Goal: Task Accomplishment & Management: Use online tool/utility

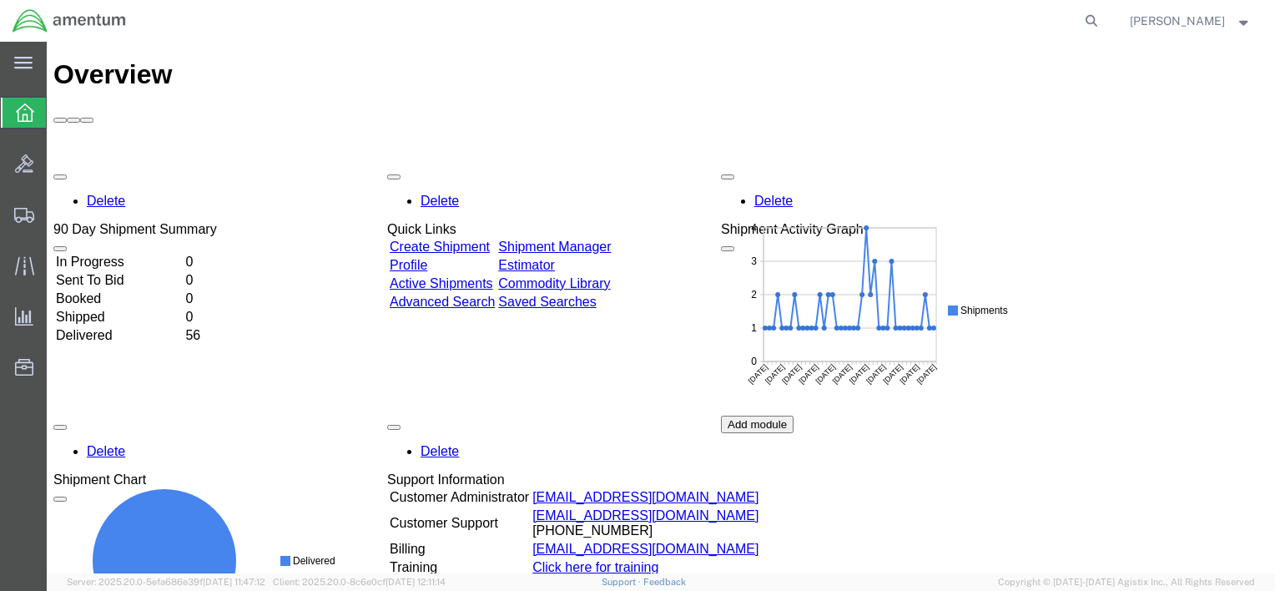
click at [585, 240] on link "Shipment Manager" at bounding box center [554, 247] width 113 height 14
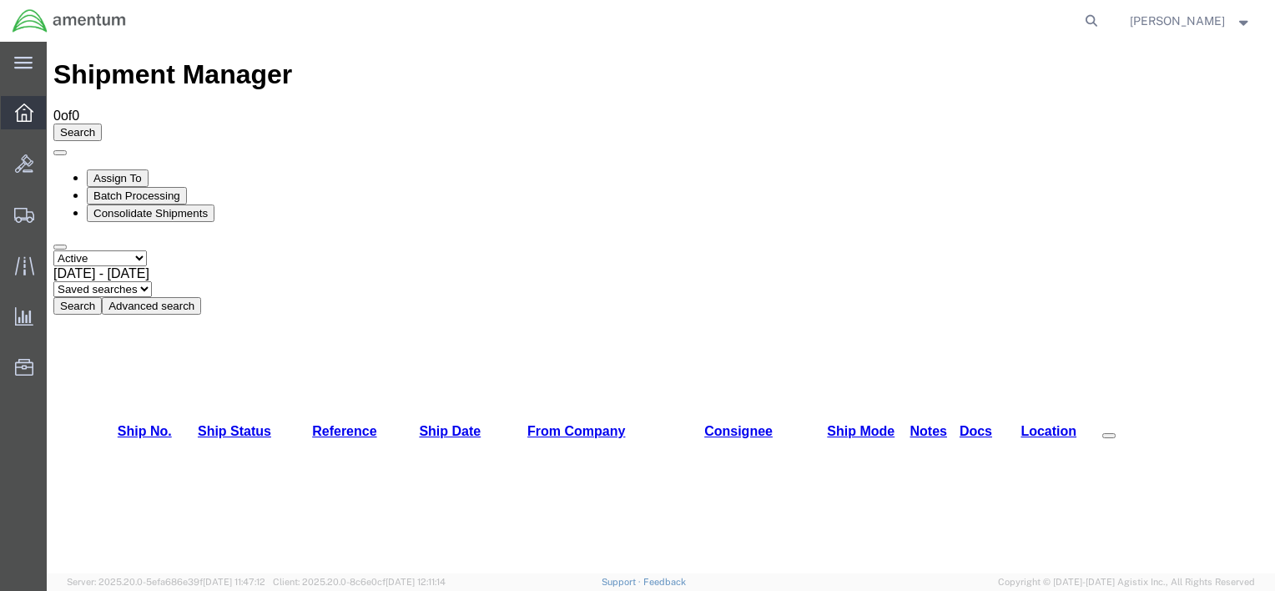
click at [19, 110] on icon at bounding box center [24, 113] width 18 height 18
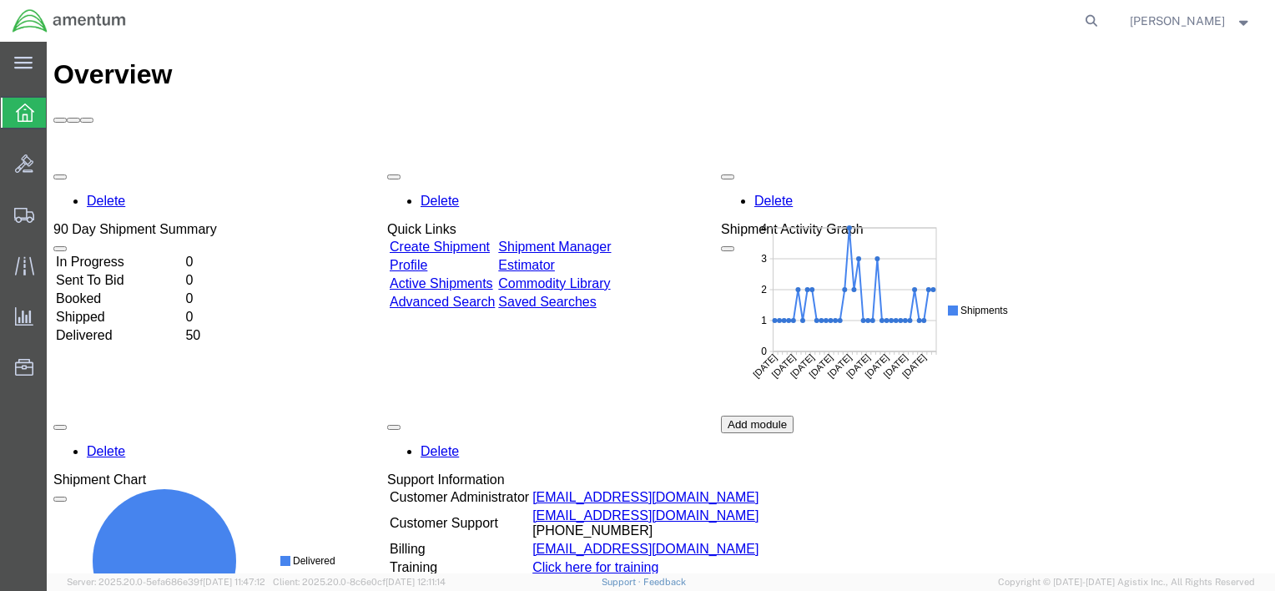
click at [611, 240] on link "Shipment Manager" at bounding box center [554, 247] width 113 height 14
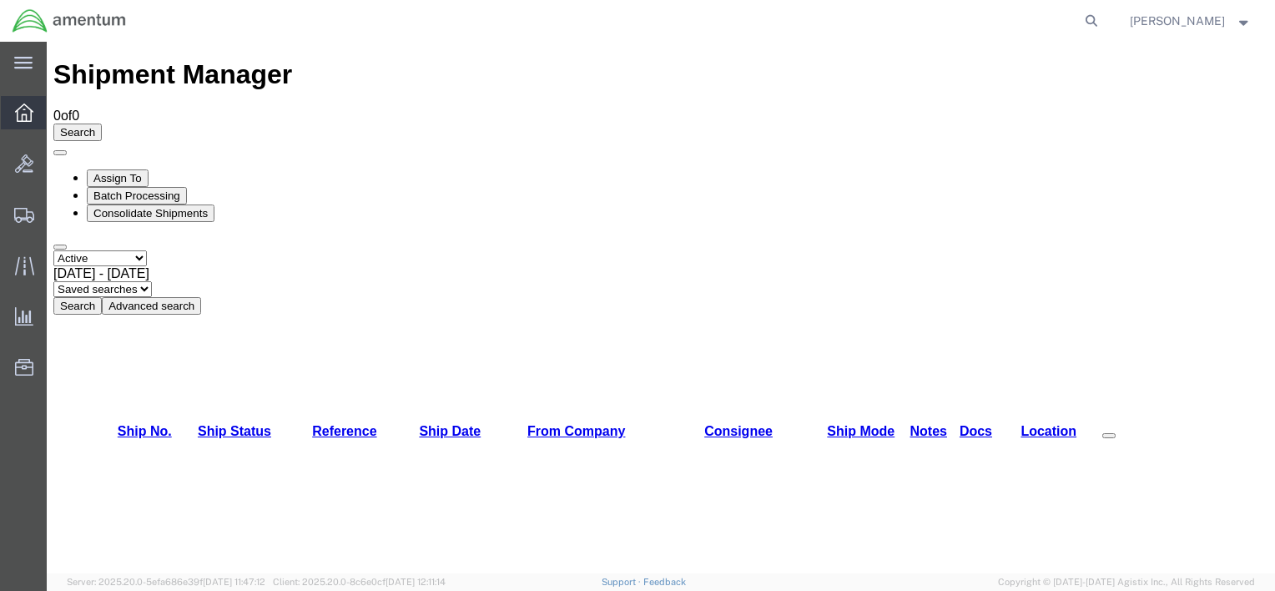
click at [26, 107] on icon at bounding box center [24, 113] width 18 height 18
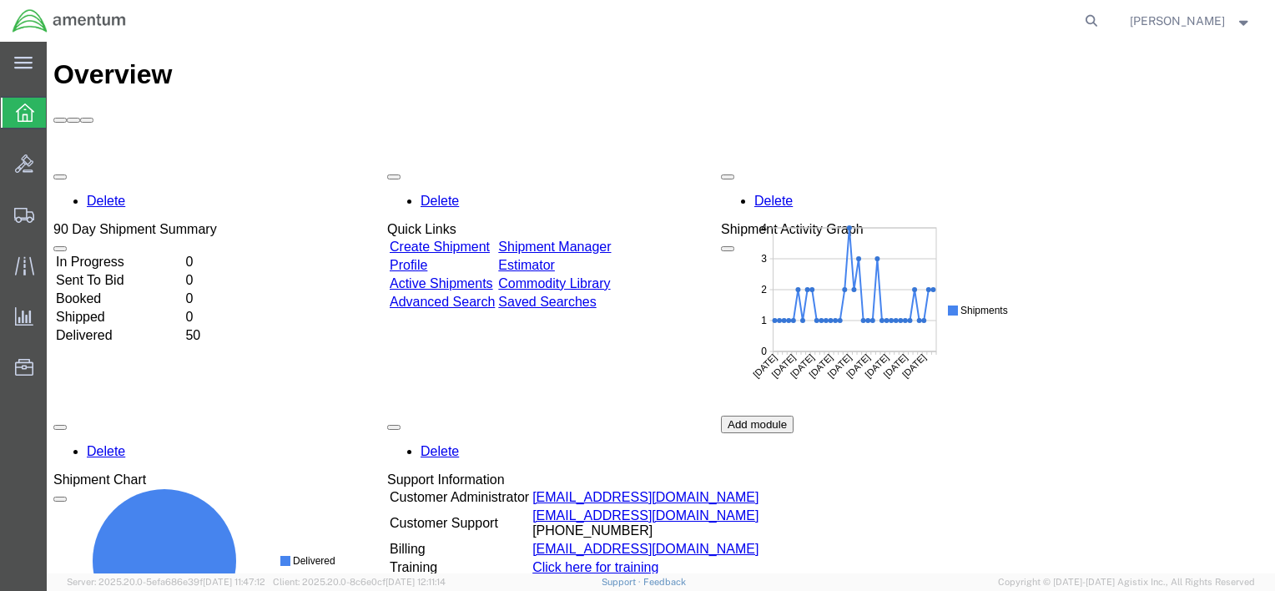
click at [611, 240] on link "Shipment Manager" at bounding box center [554, 247] width 113 height 14
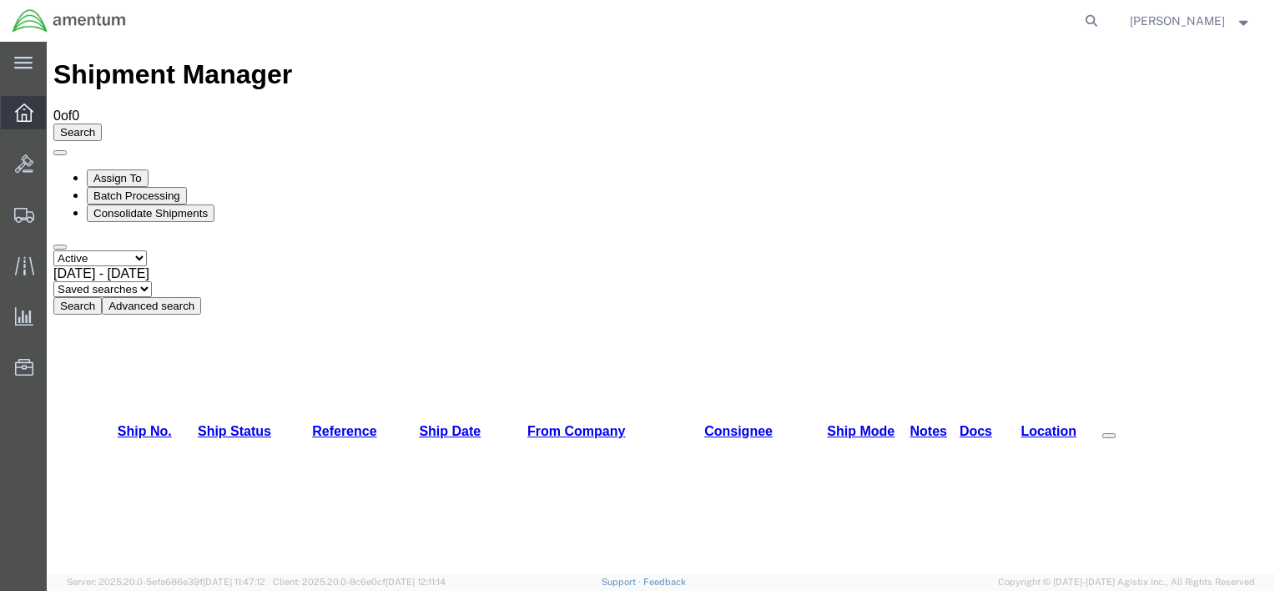
click at [20, 102] on div at bounding box center [24, 112] width 47 height 33
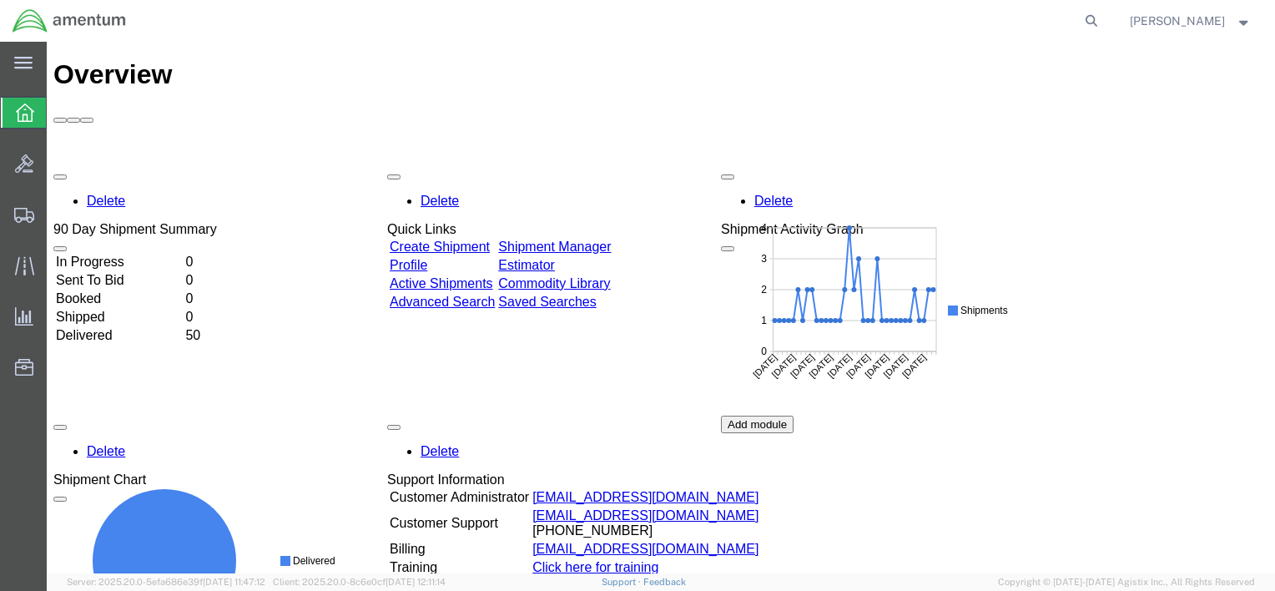
click at [611, 240] on link "Shipment Manager" at bounding box center [554, 247] width 113 height 14
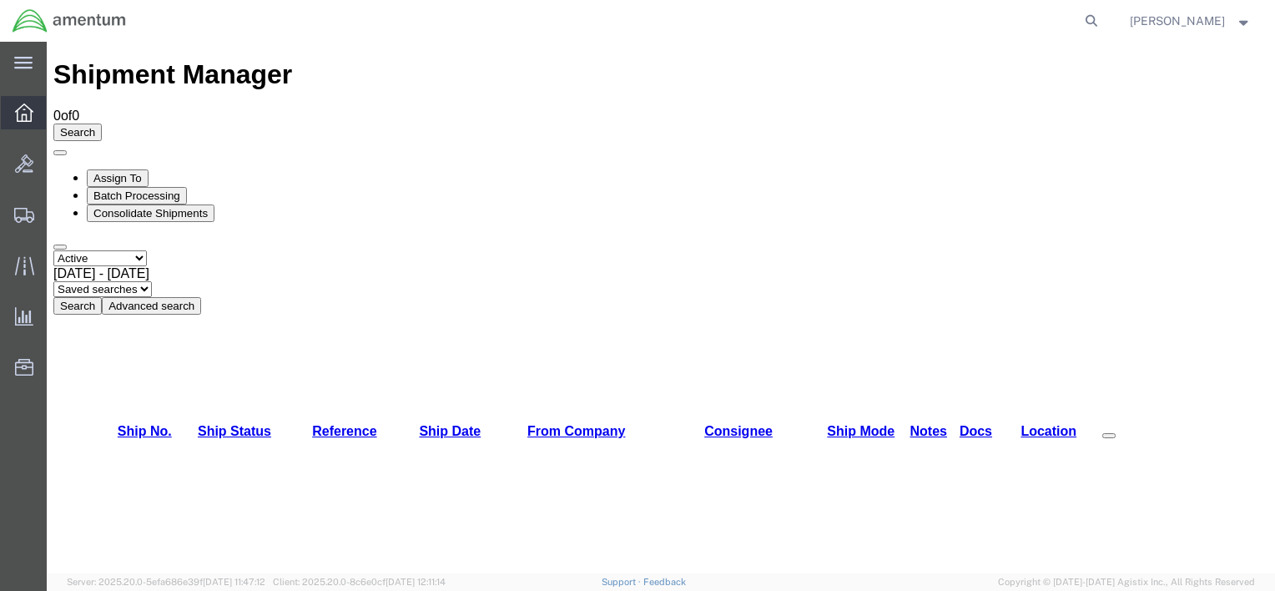
click at [18, 112] on icon at bounding box center [24, 113] width 18 height 18
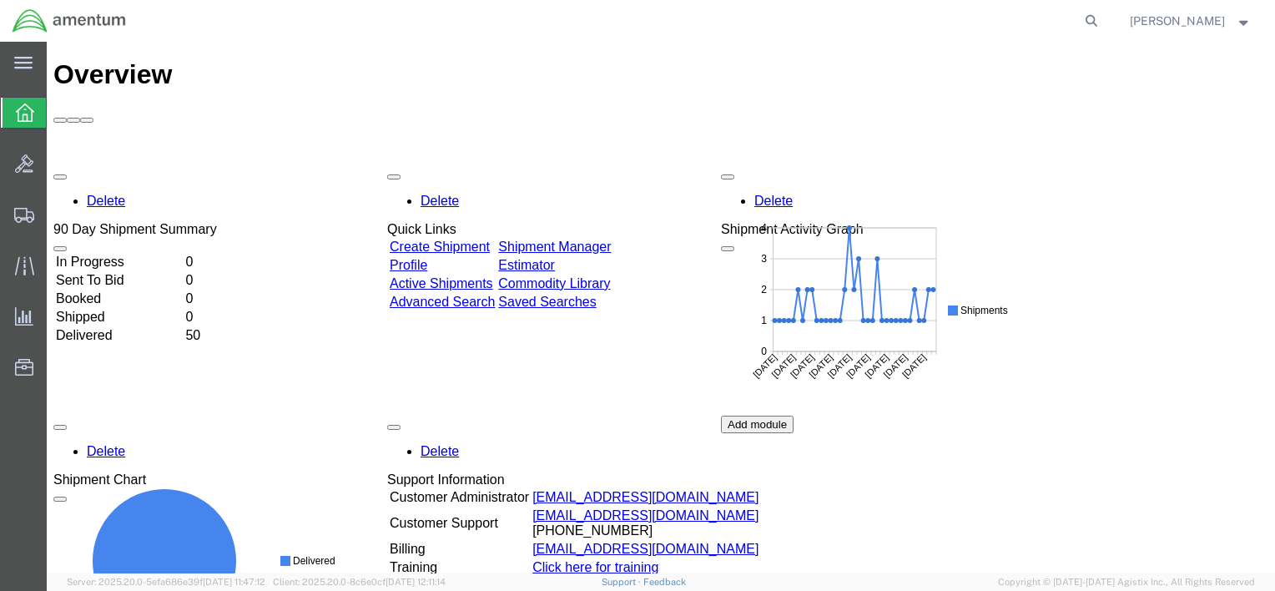
click at [611, 240] on link "Shipment Manager" at bounding box center [554, 247] width 113 height 14
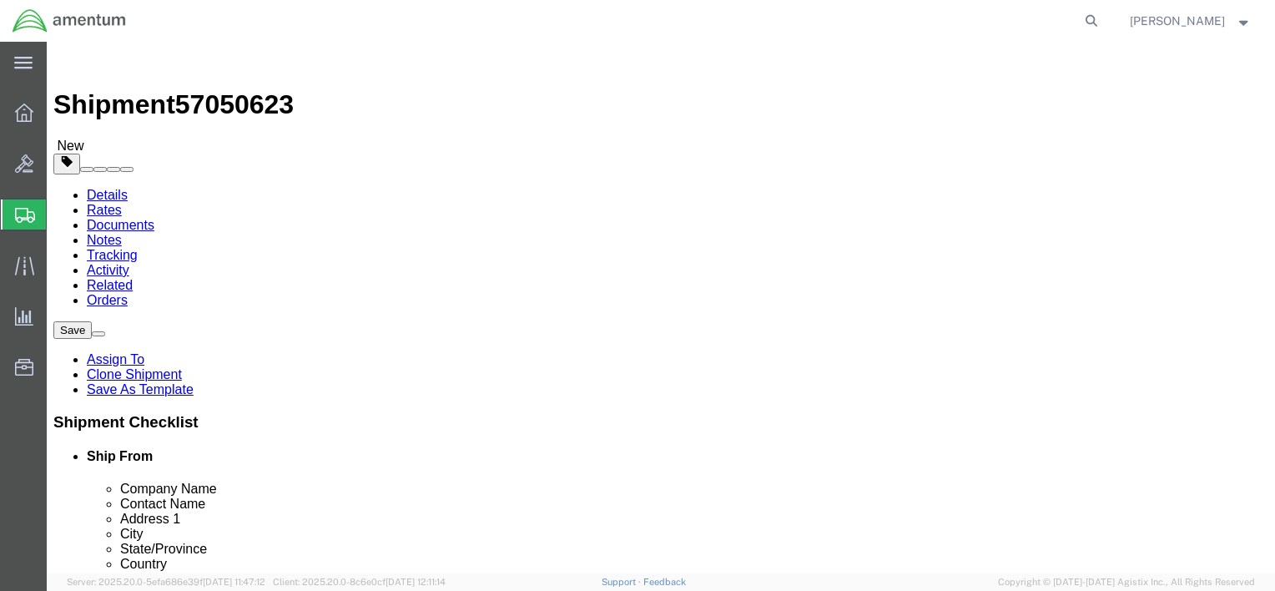
select select "42749"
select select
click icon
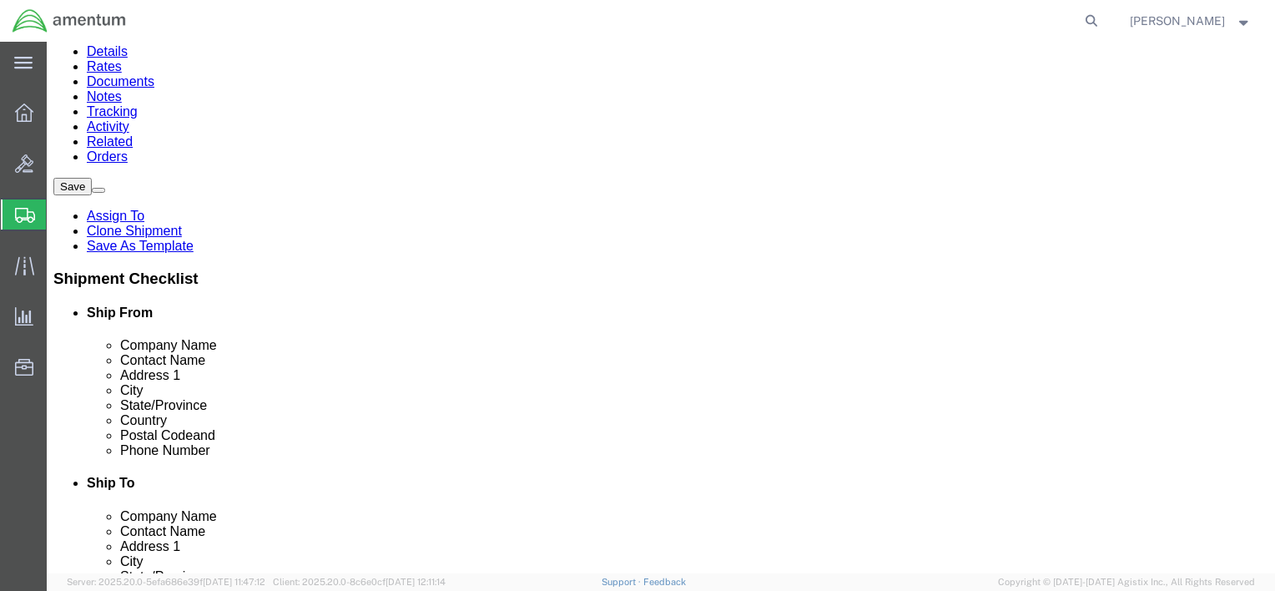
scroll to position [167, 0]
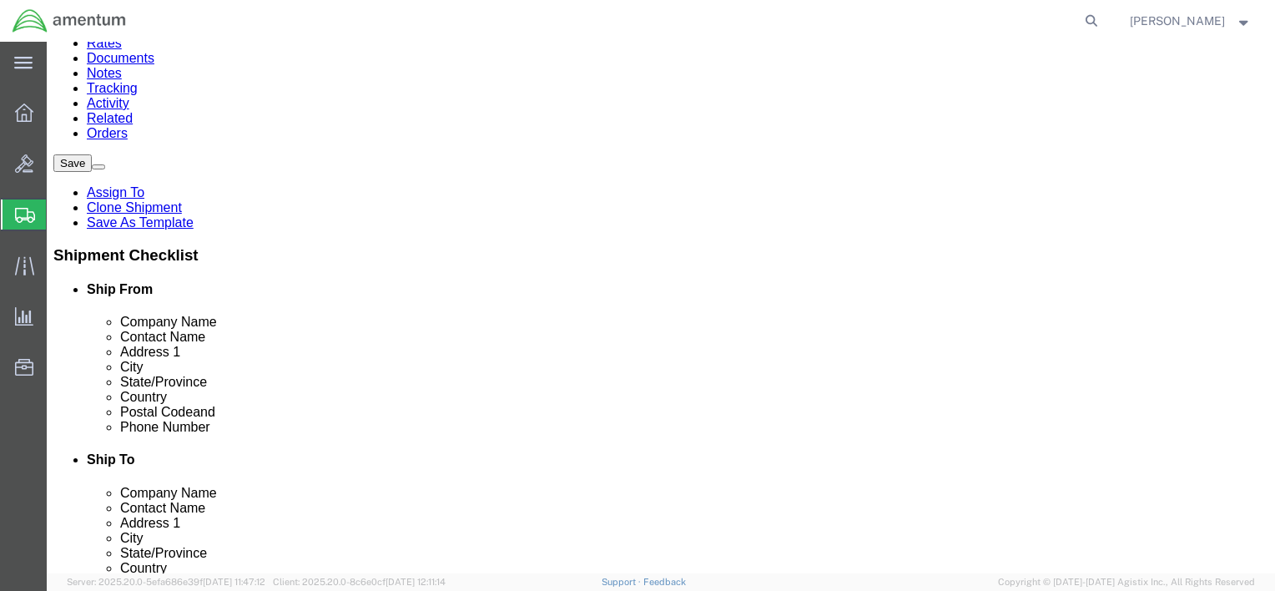
click button "Rate Shipment"
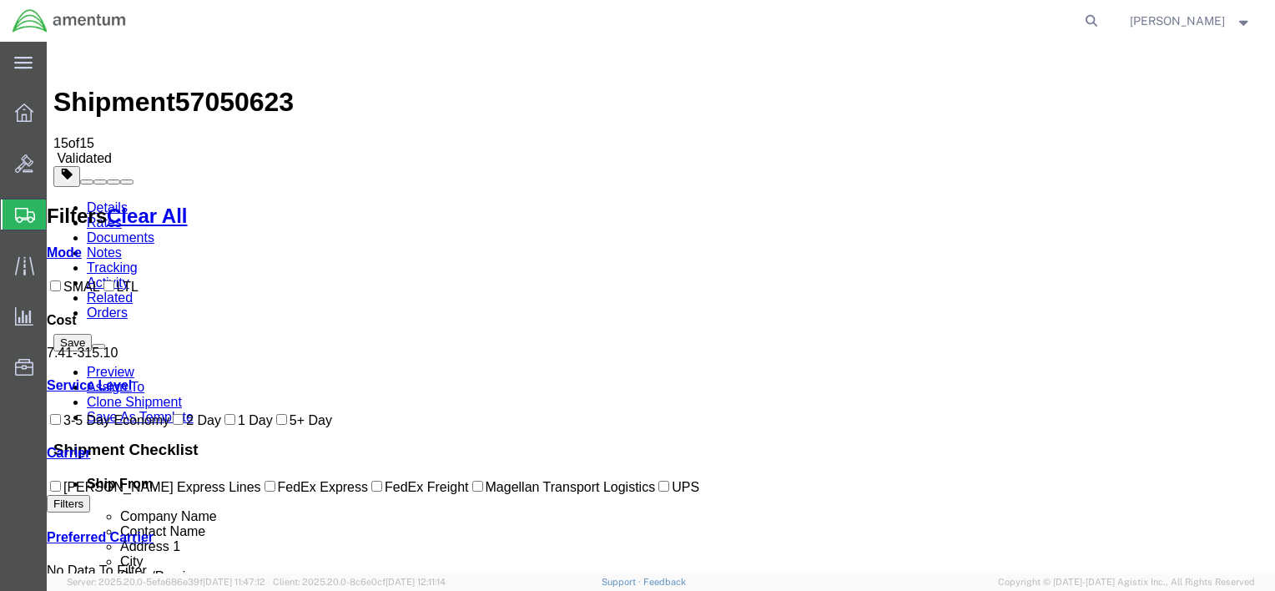
scroll to position [0, 0]
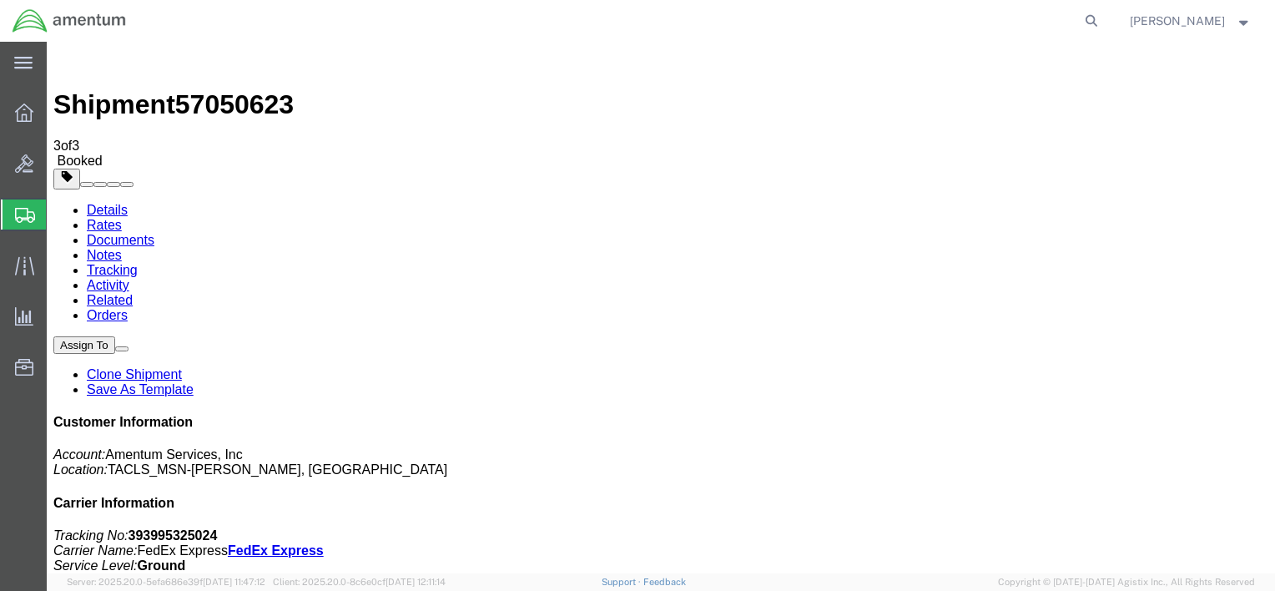
click at [32, 109] on icon at bounding box center [24, 113] width 18 height 18
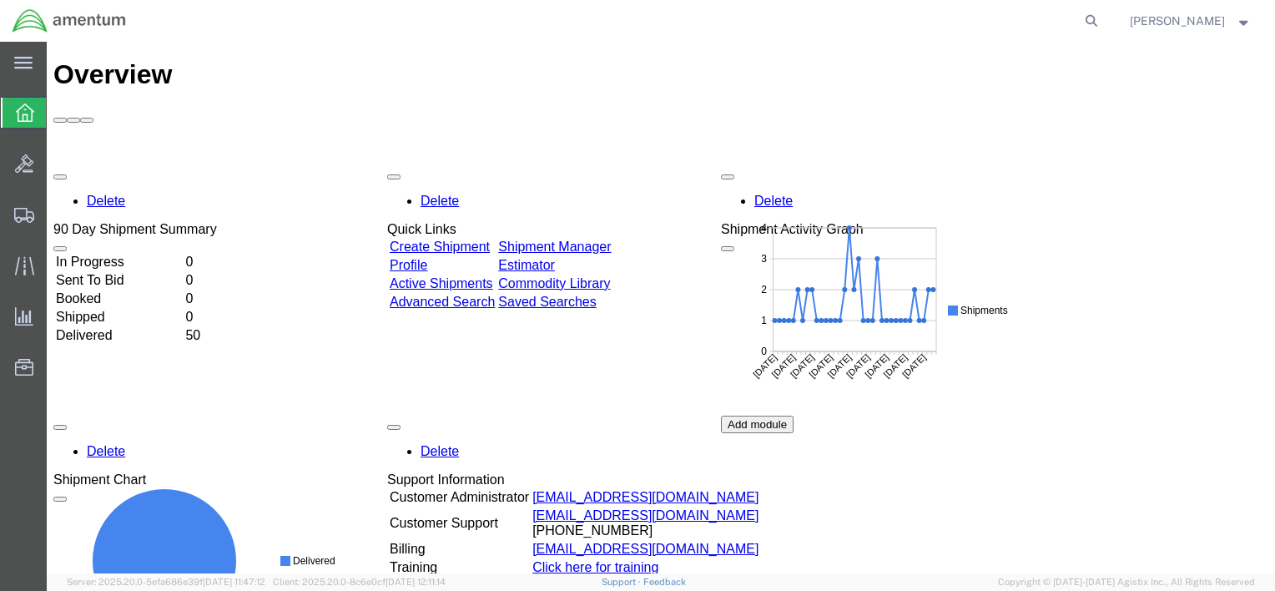
click at [611, 240] on link "Shipment Manager" at bounding box center [554, 247] width 113 height 14
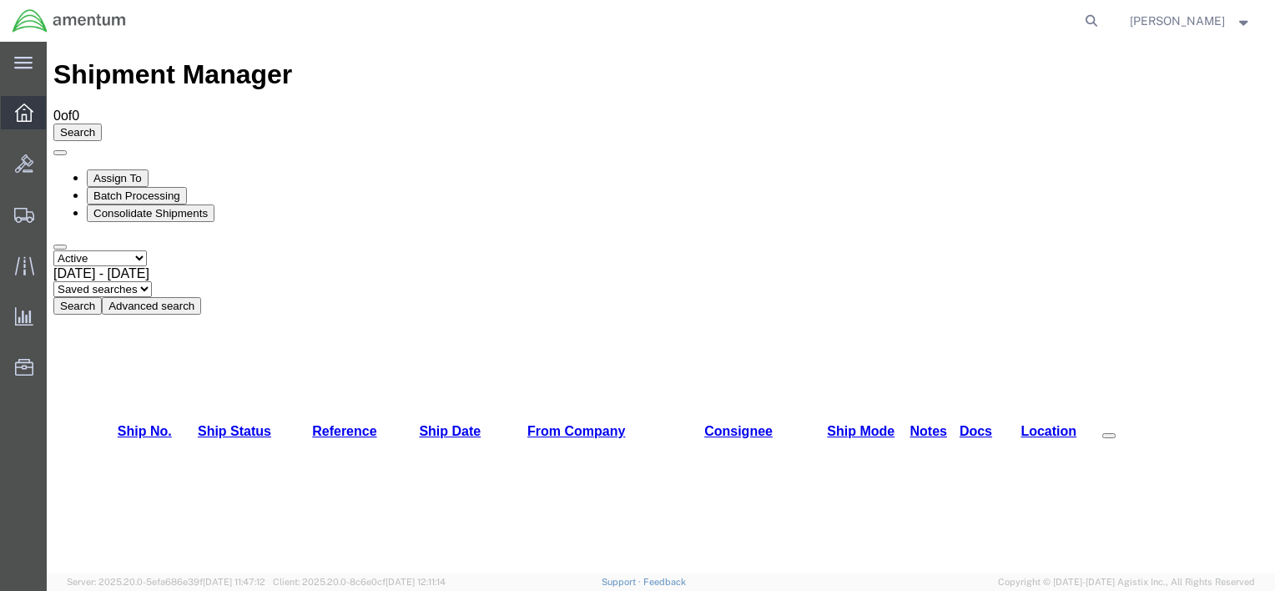
click at [26, 108] on icon at bounding box center [24, 113] width 18 height 18
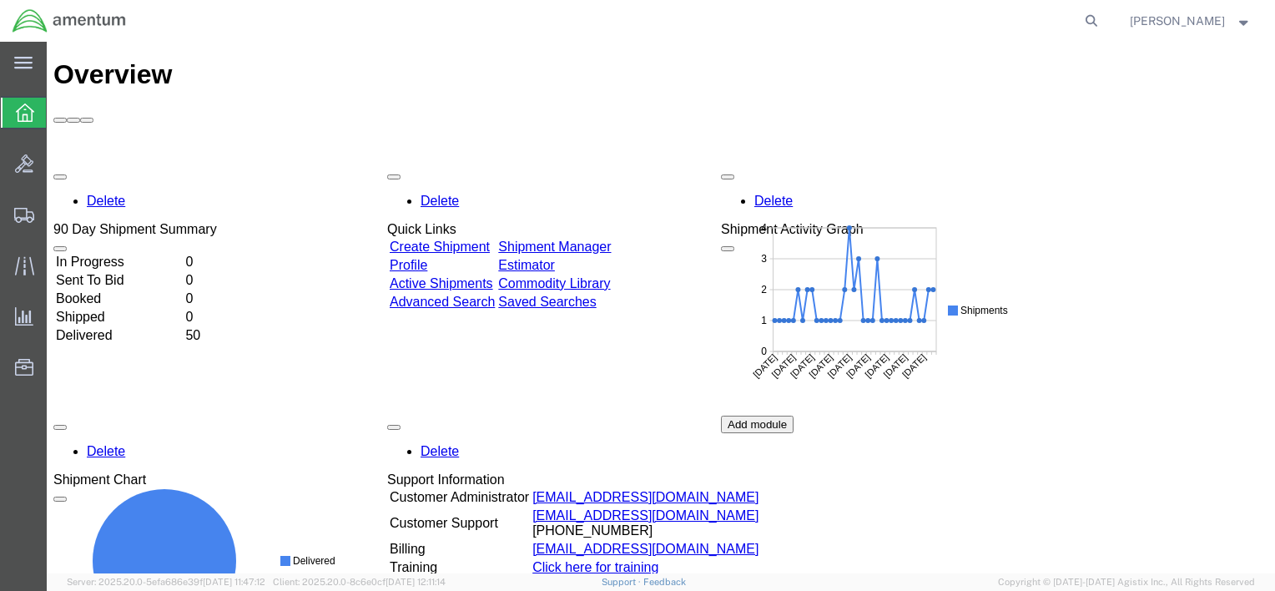
click at [577, 240] on link "Shipment Manager" at bounding box center [554, 247] width 113 height 14
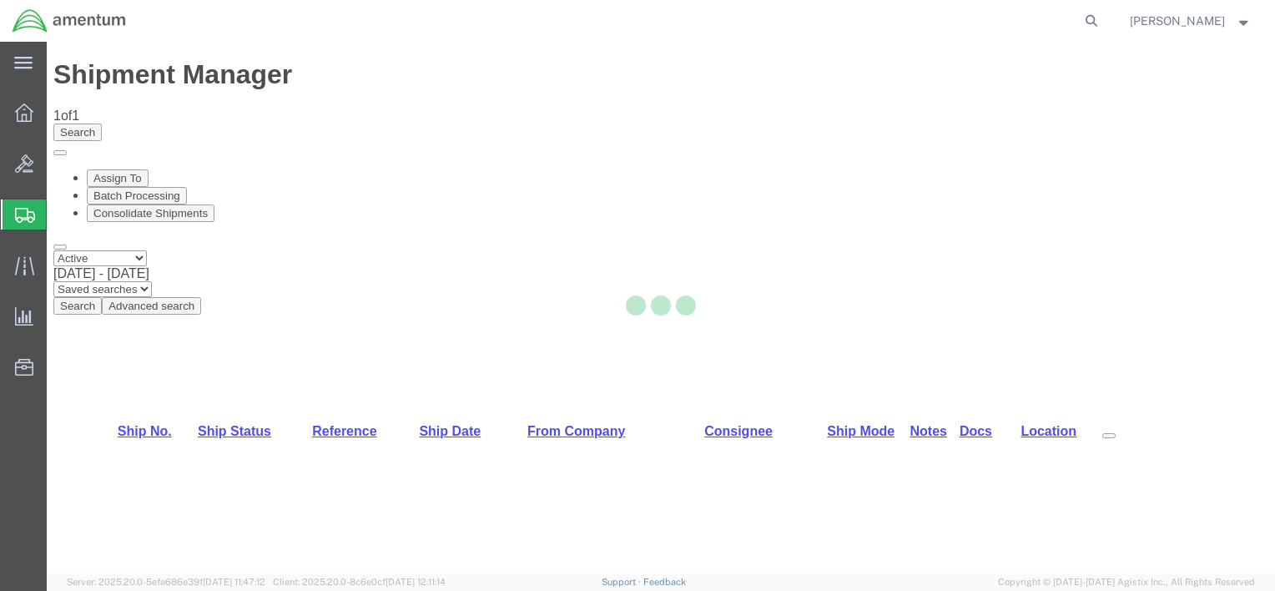
select select "42749"
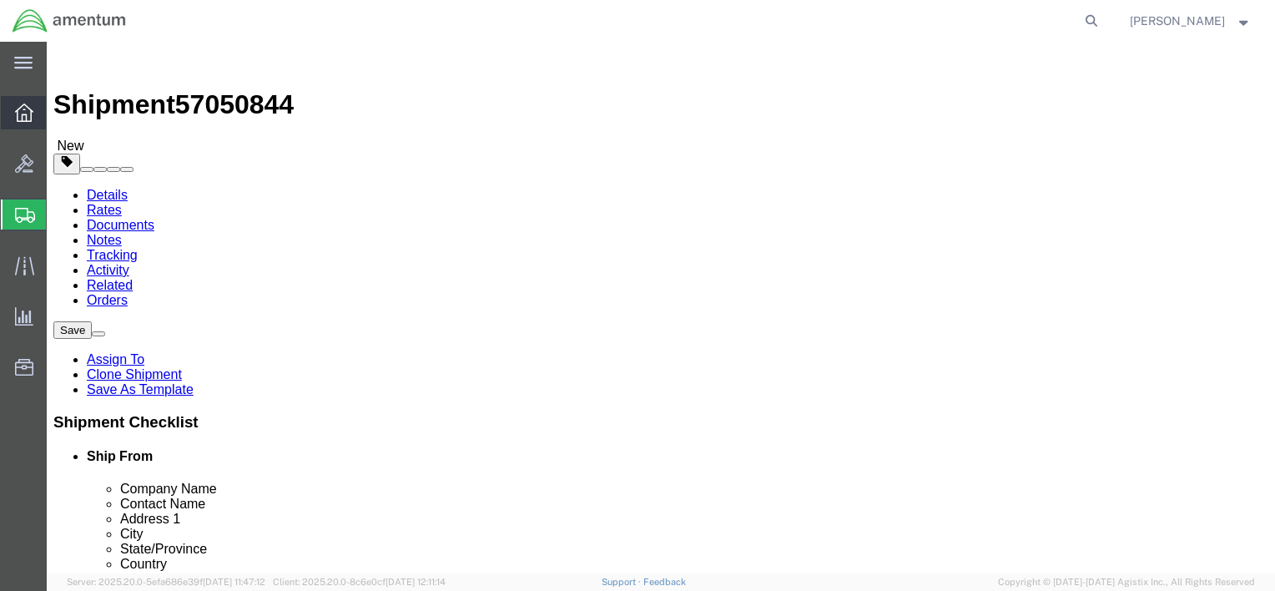
click at [28, 110] on icon at bounding box center [24, 113] width 18 height 18
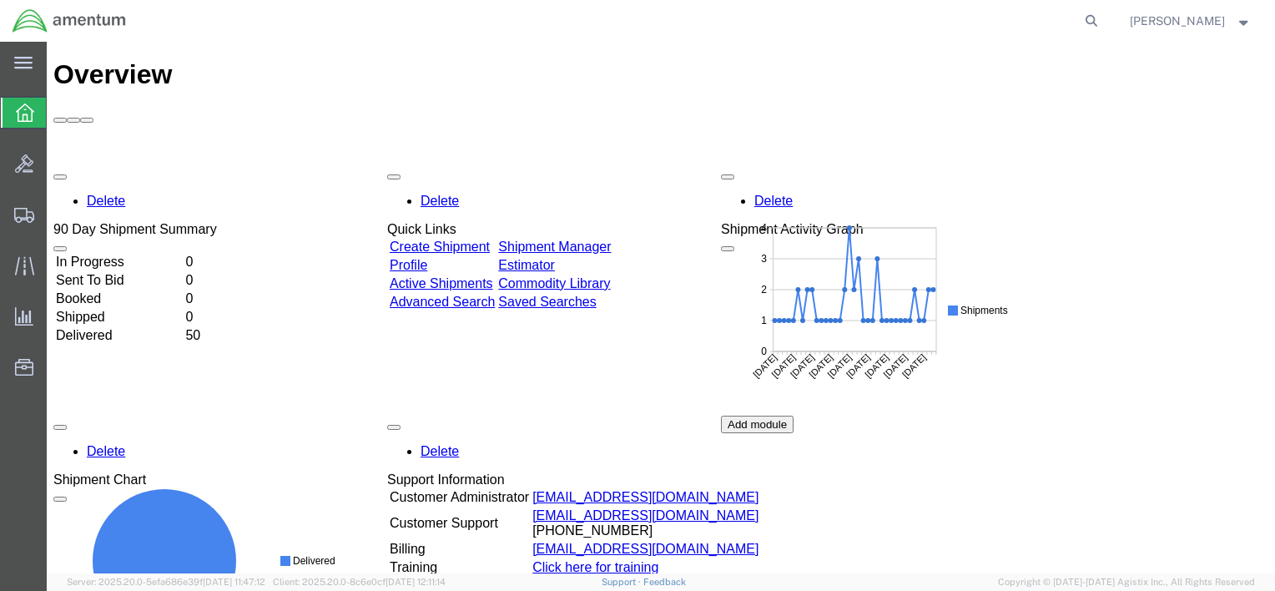
click at [611, 240] on link "Shipment Manager" at bounding box center [554, 247] width 113 height 14
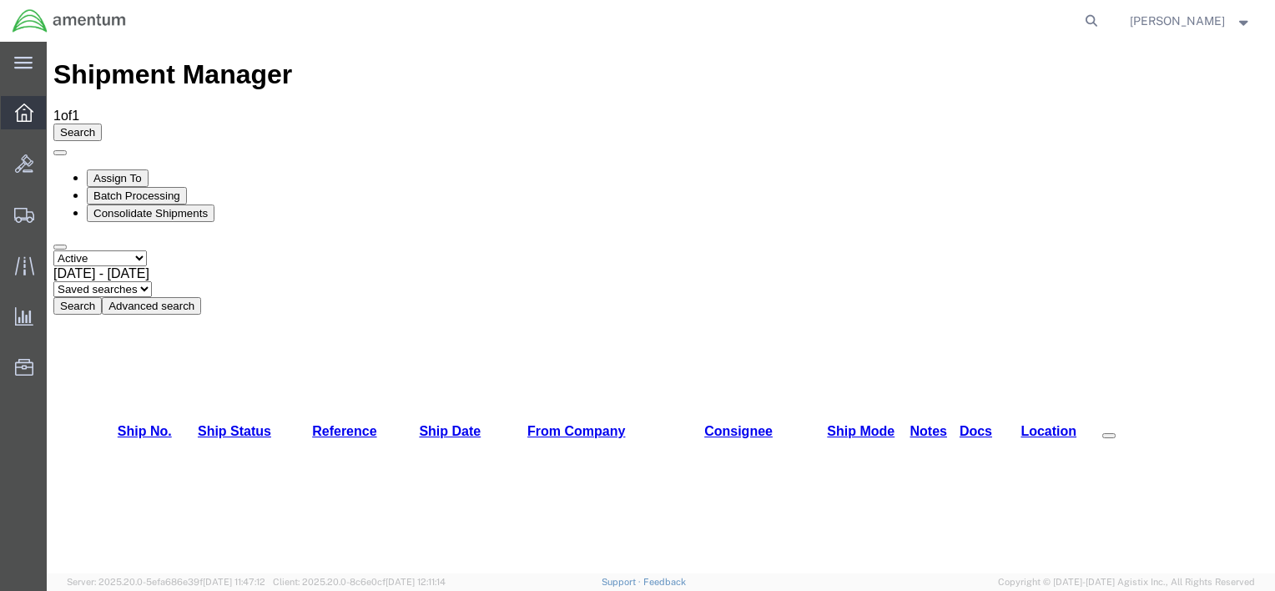
click at [17, 110] on icon at bounding box center [24, 113] width 18 height 18
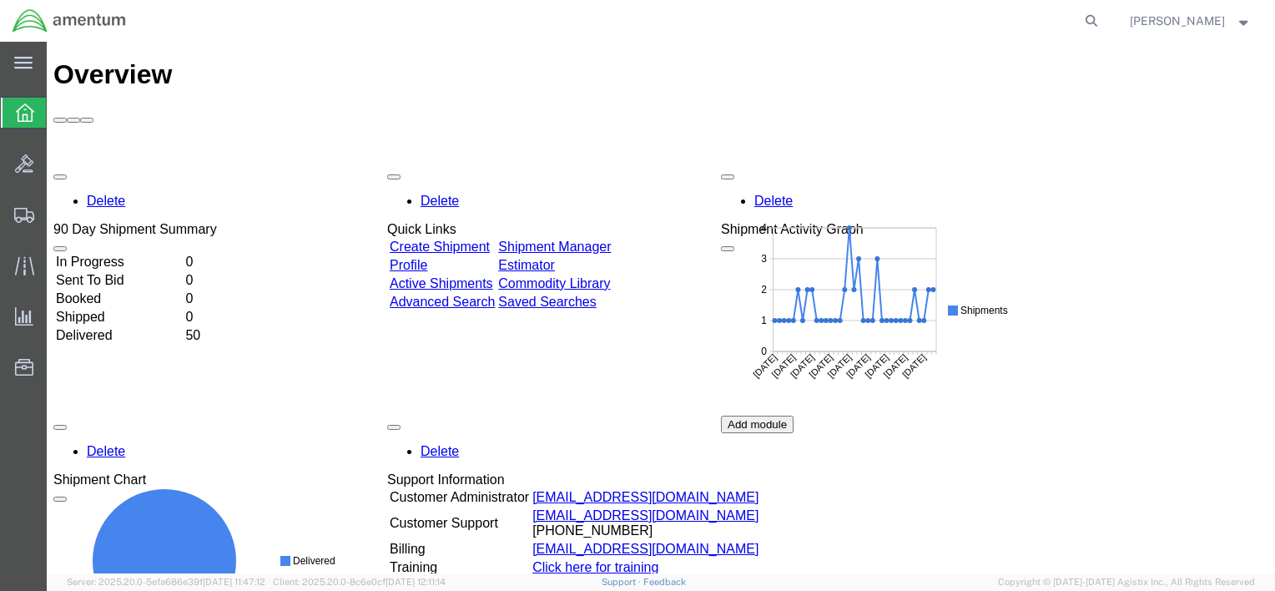
click at [611, 240] on link "Shipment Manager" at bounding box center [554, 247] width 113 height 14
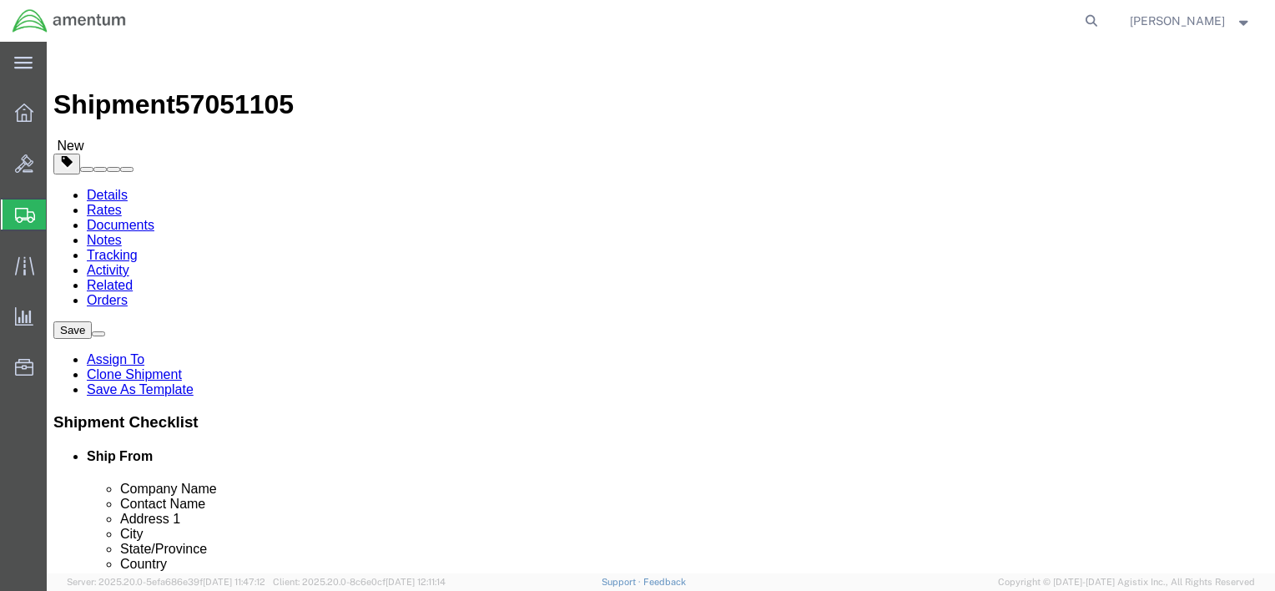
select select "42749"
select select
click icon
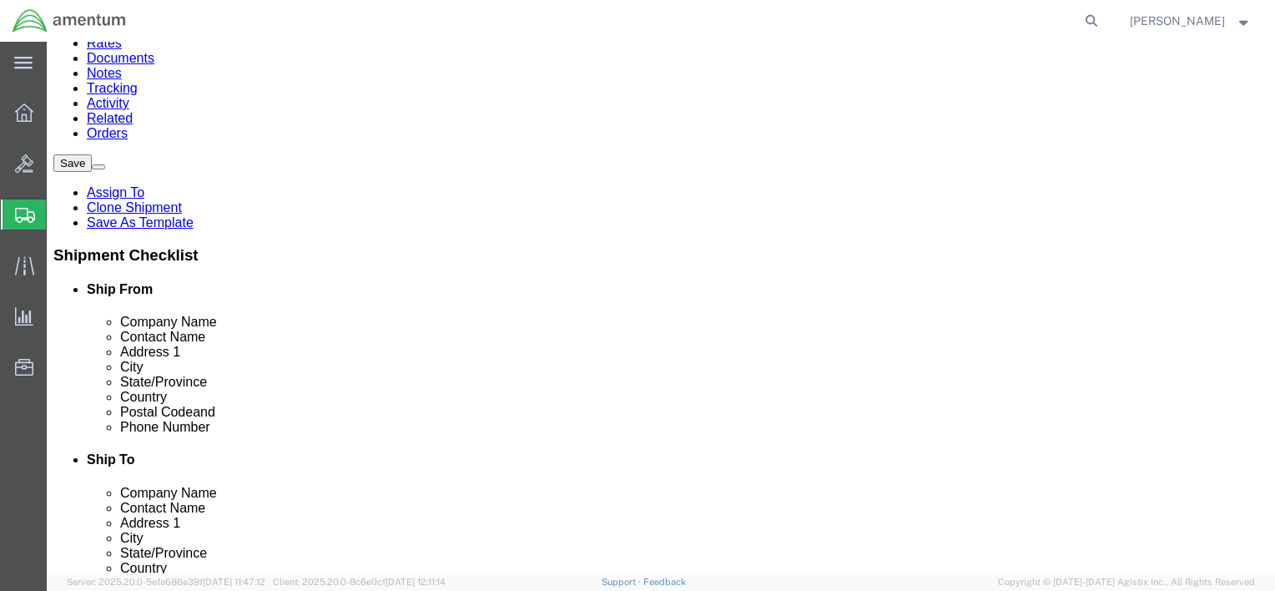
click dd "1.00 Each"
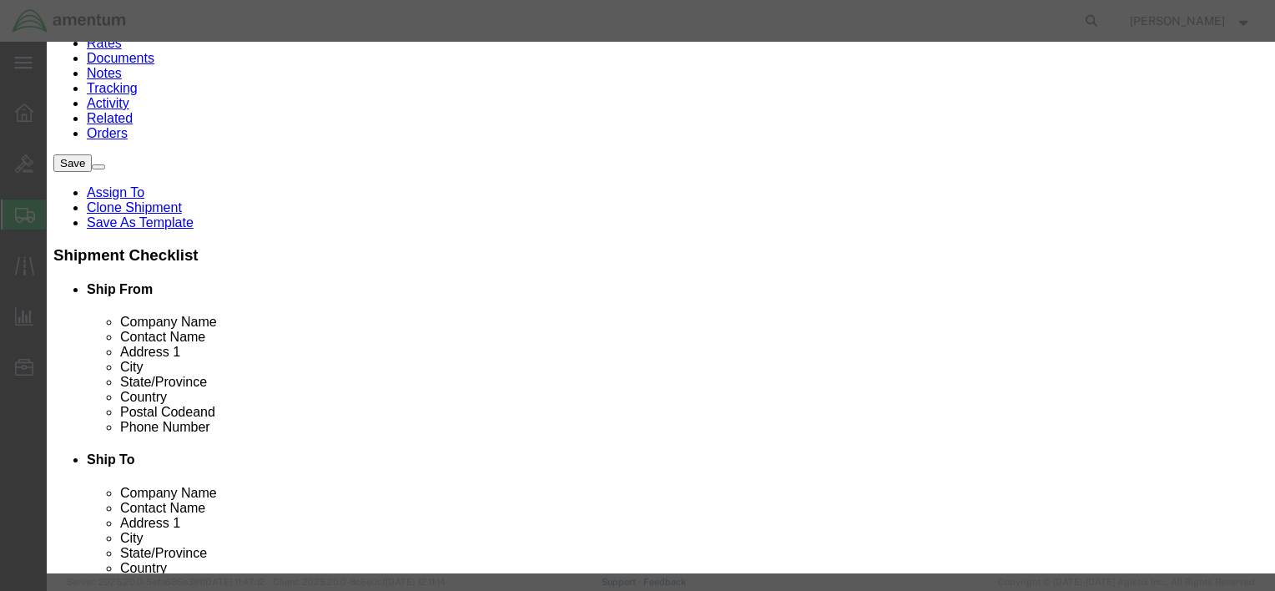
click input "text"
type input "5000"
click button "Save & Close"
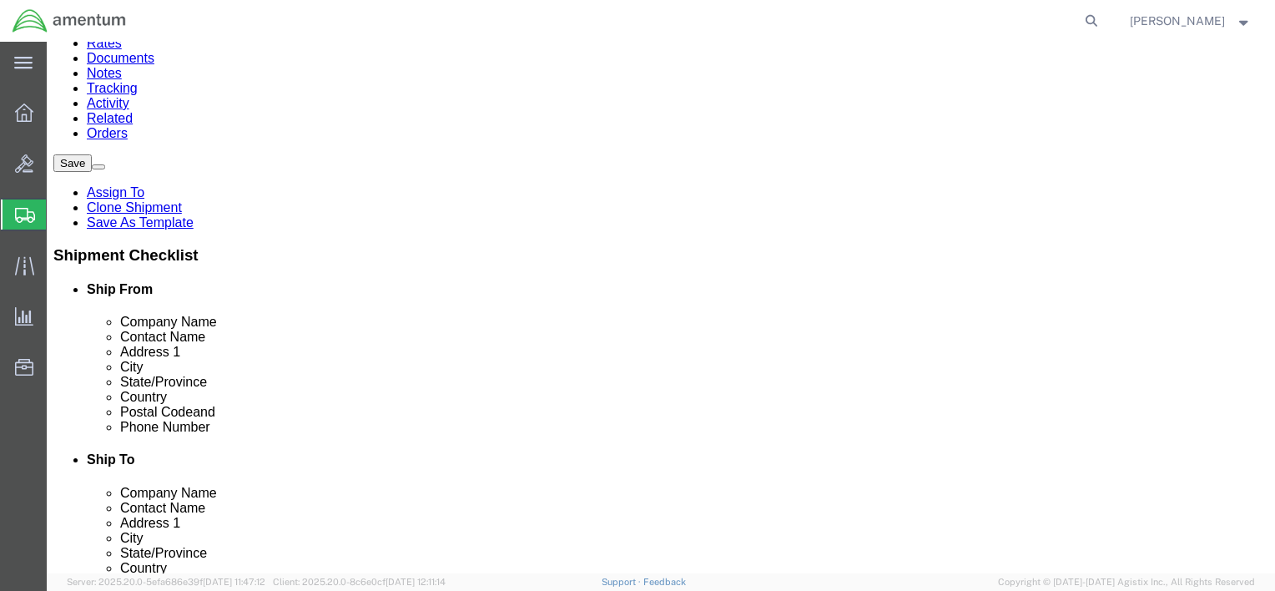
click button "Rate Shipment"
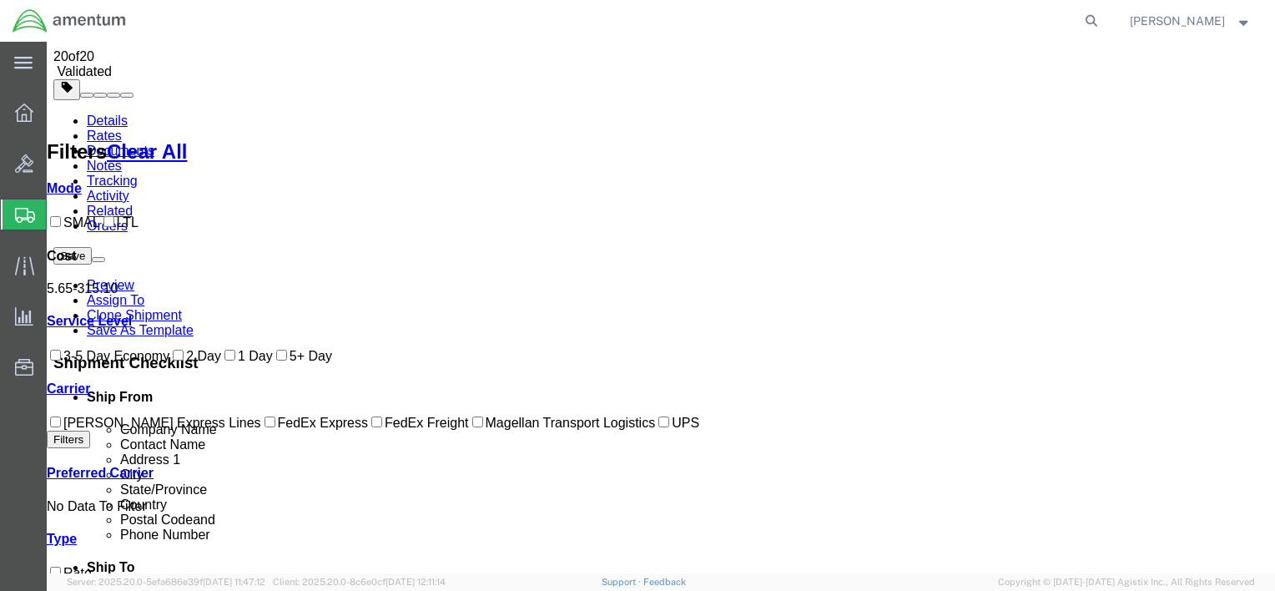
scroll to position [0, 0]
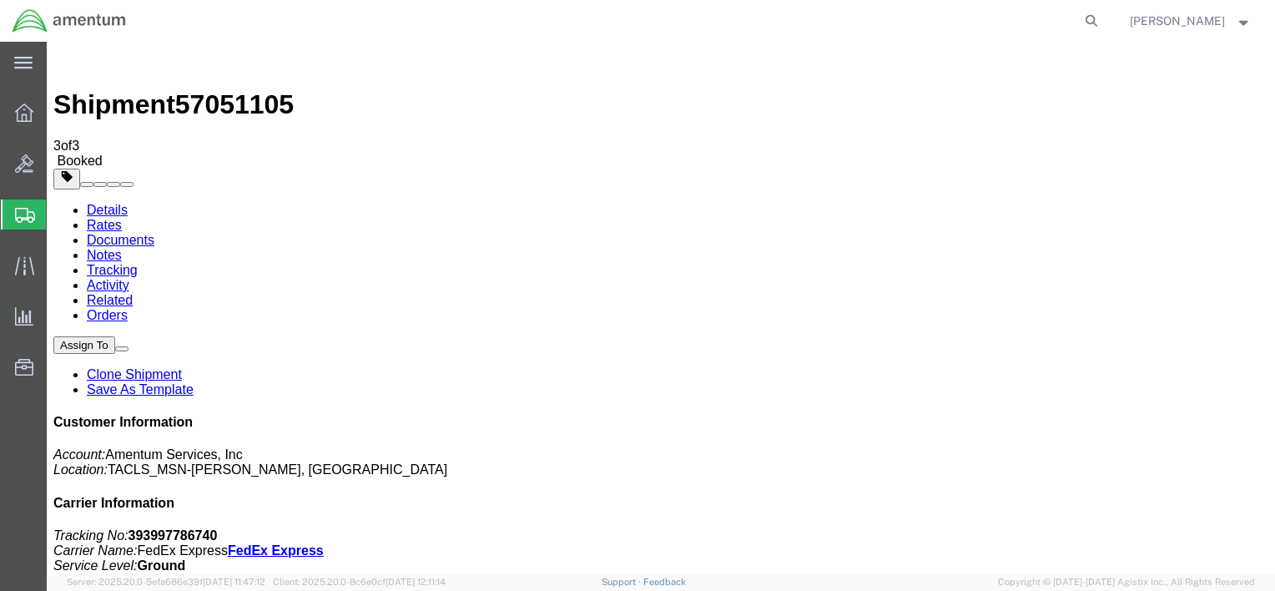
click at [16, 109] on icon at bounding box center [24, 113] width 18 height 18
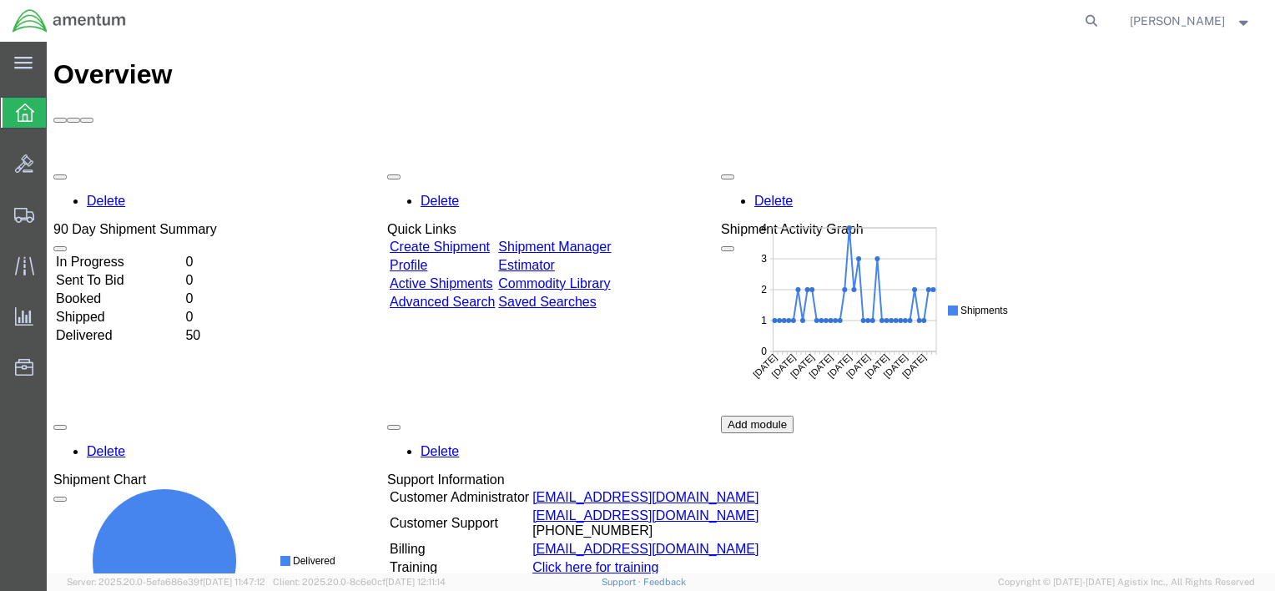
click at [580, 240] on link "Shipment Manager" at bounding box center [554, 247] width 113 height 14
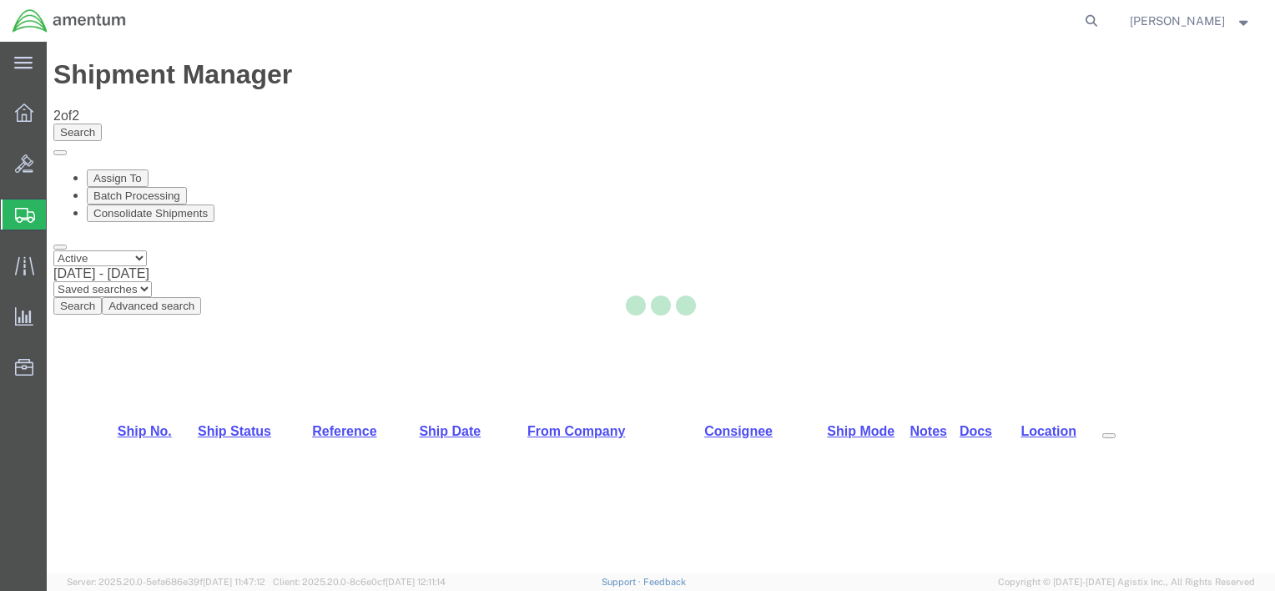
select select "42749"
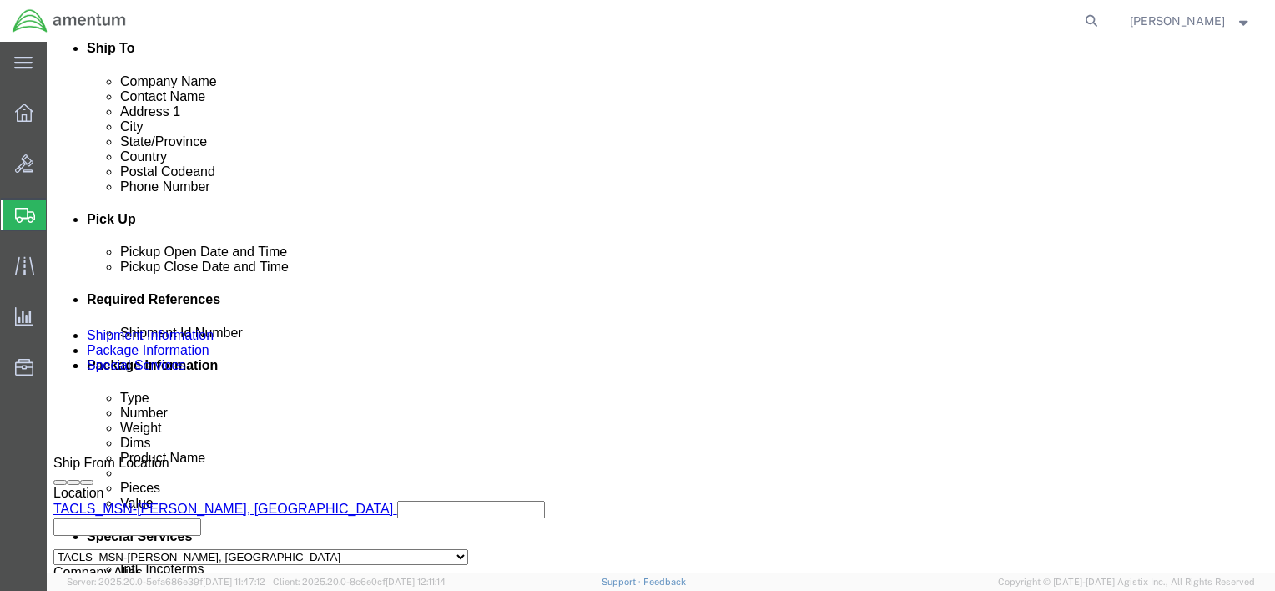
scroll to position [501, 0]
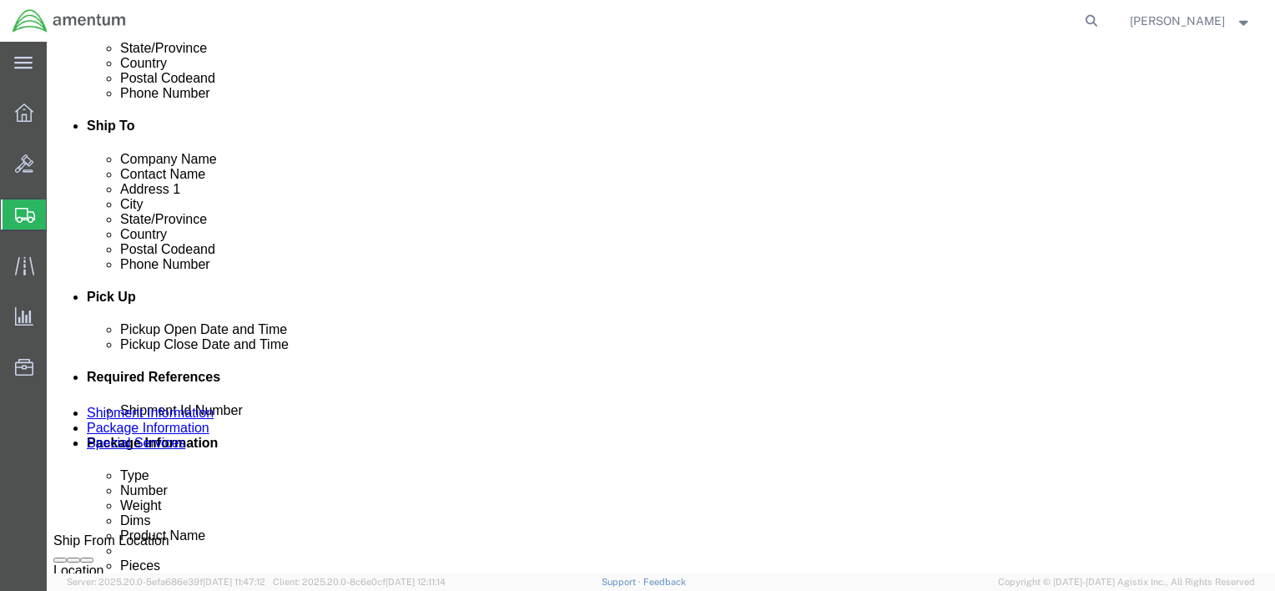
click icon
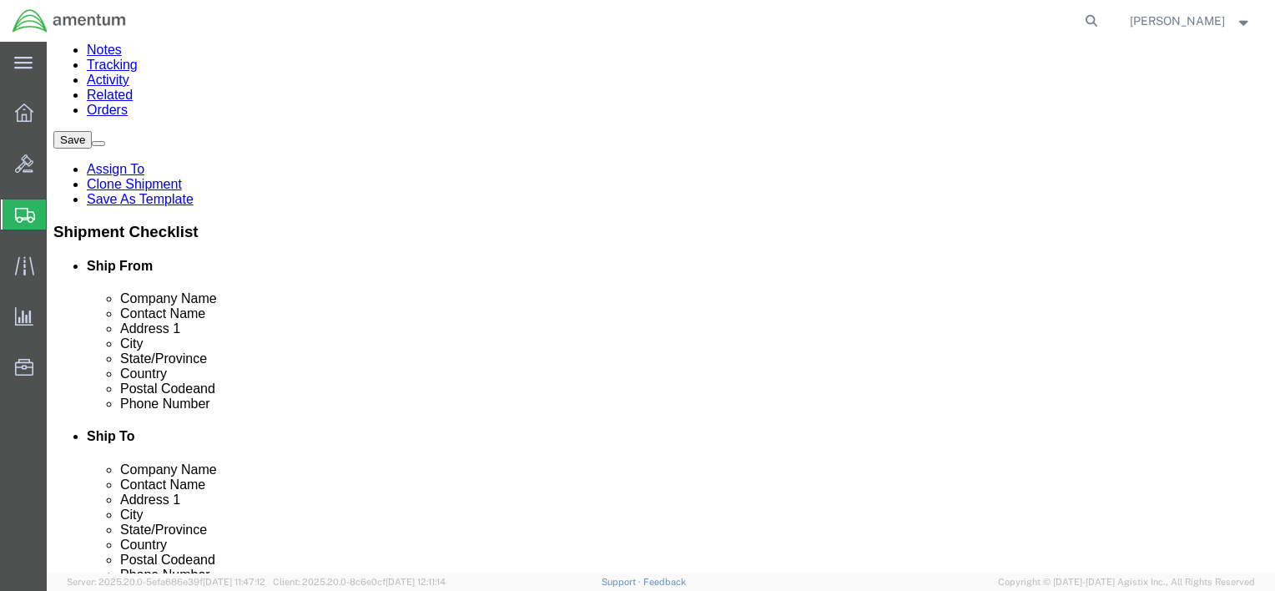
scroll to position [214, 0]
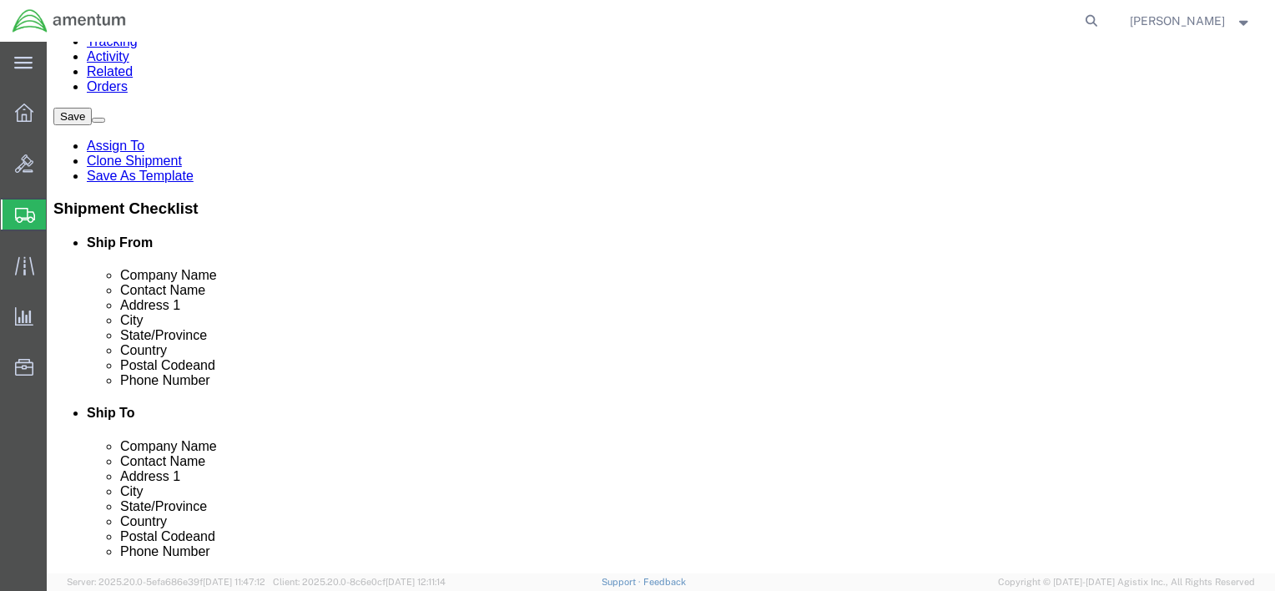
click button "Rate Shipment"
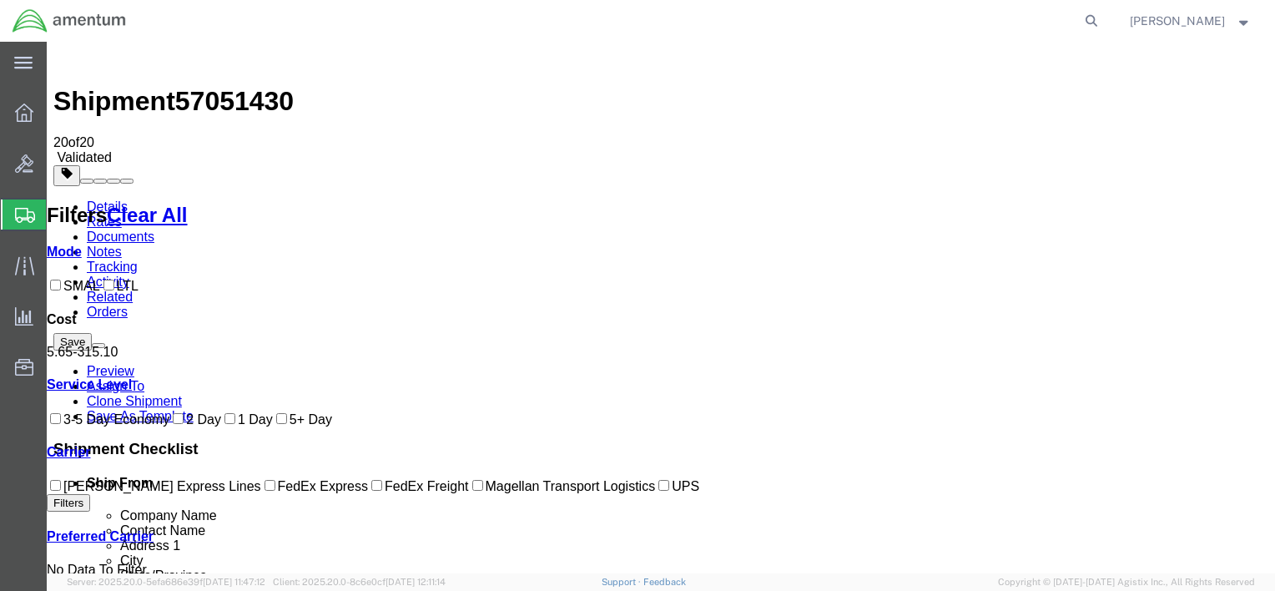
scroll to position [0, 0]
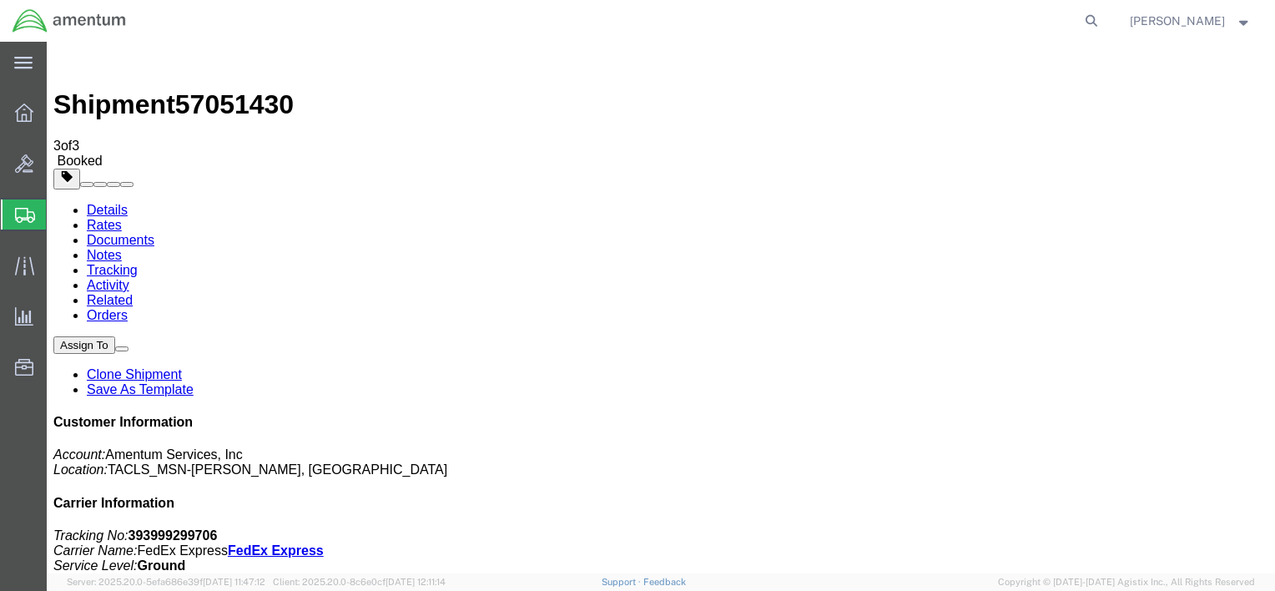
click at [27, 114] on icon at bounding box center [24, 113] width 18 height 18
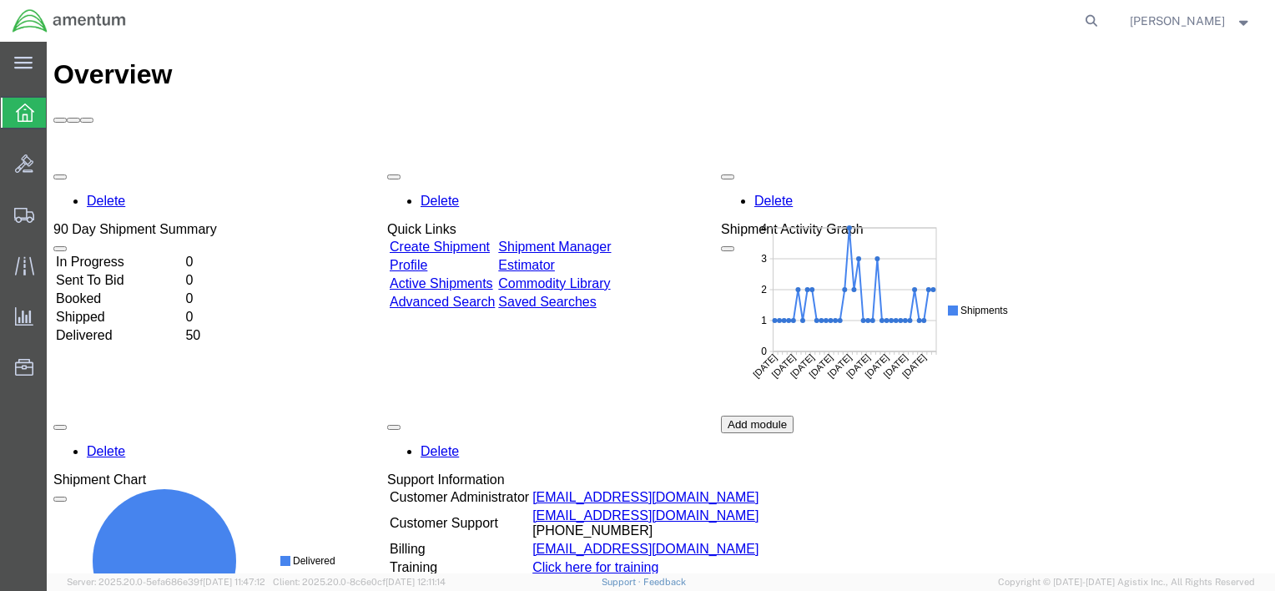
click at [611, 240] on link "Shipment Manager" at bounding box center [554, 247] width 113 height 14
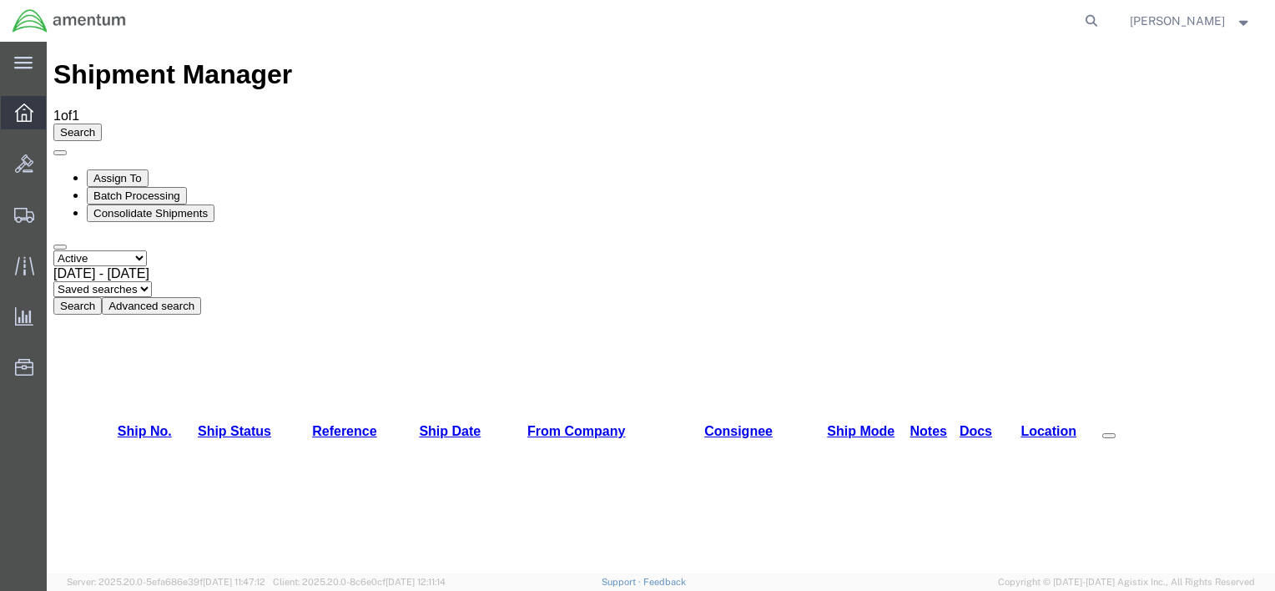
click at [25, 105] on icon at bounding box center [24, 113] width 18 height 18
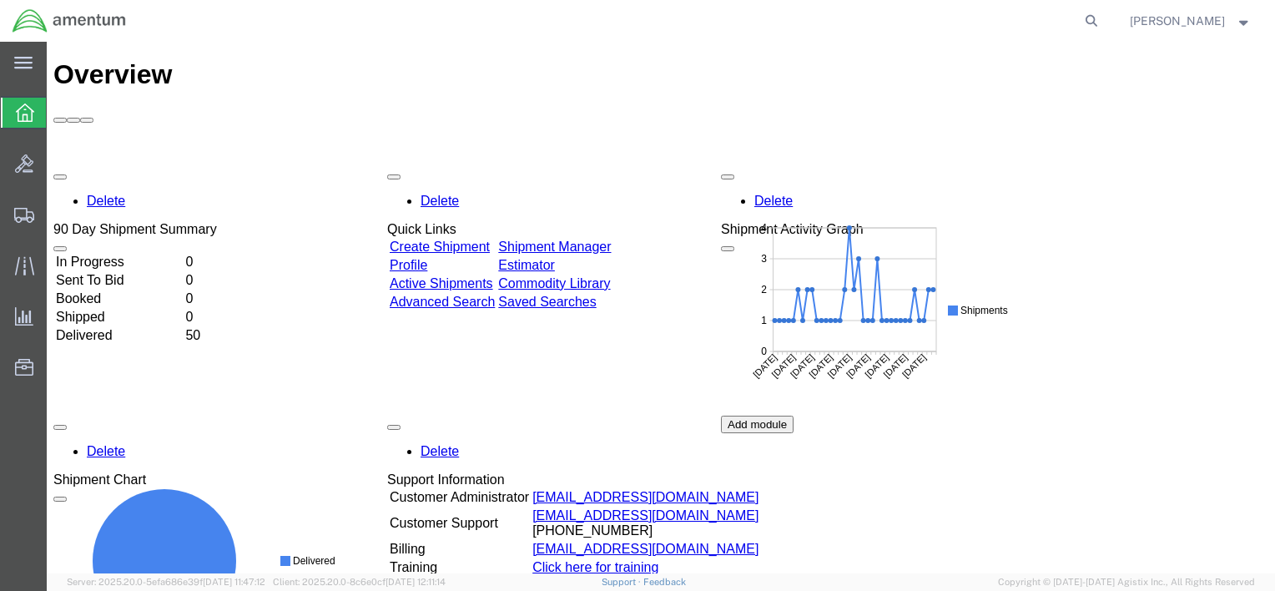
click at [611, 240] on link "Shipment Manager" at bounding box center [554, 247] width 113 height 14
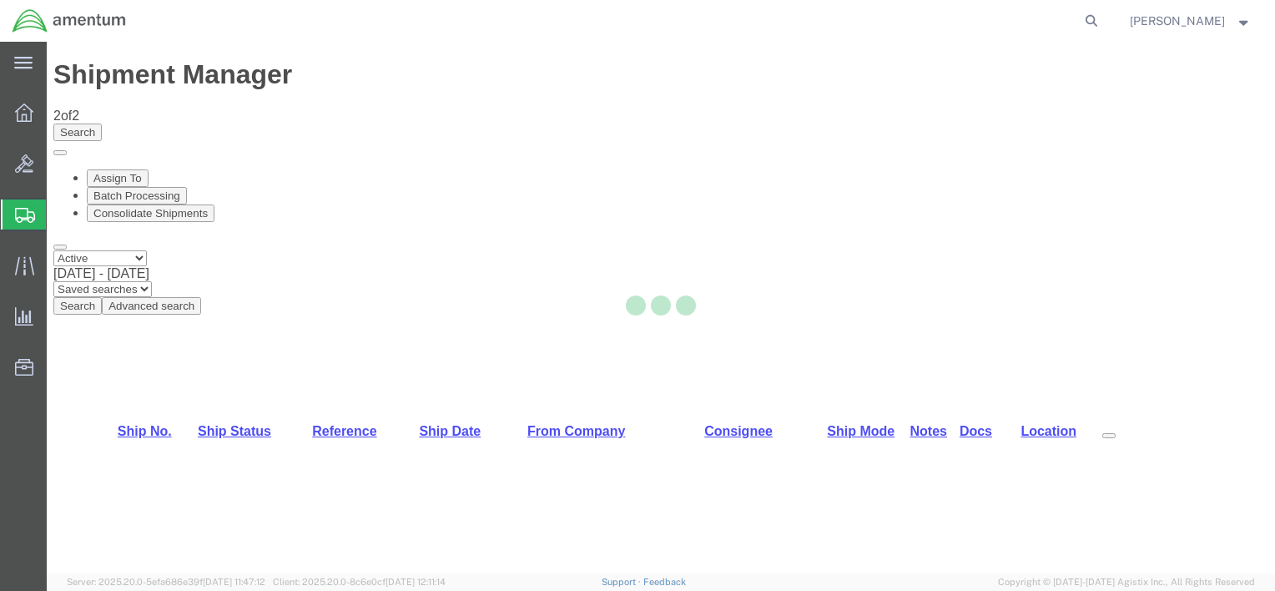
select select "42749"
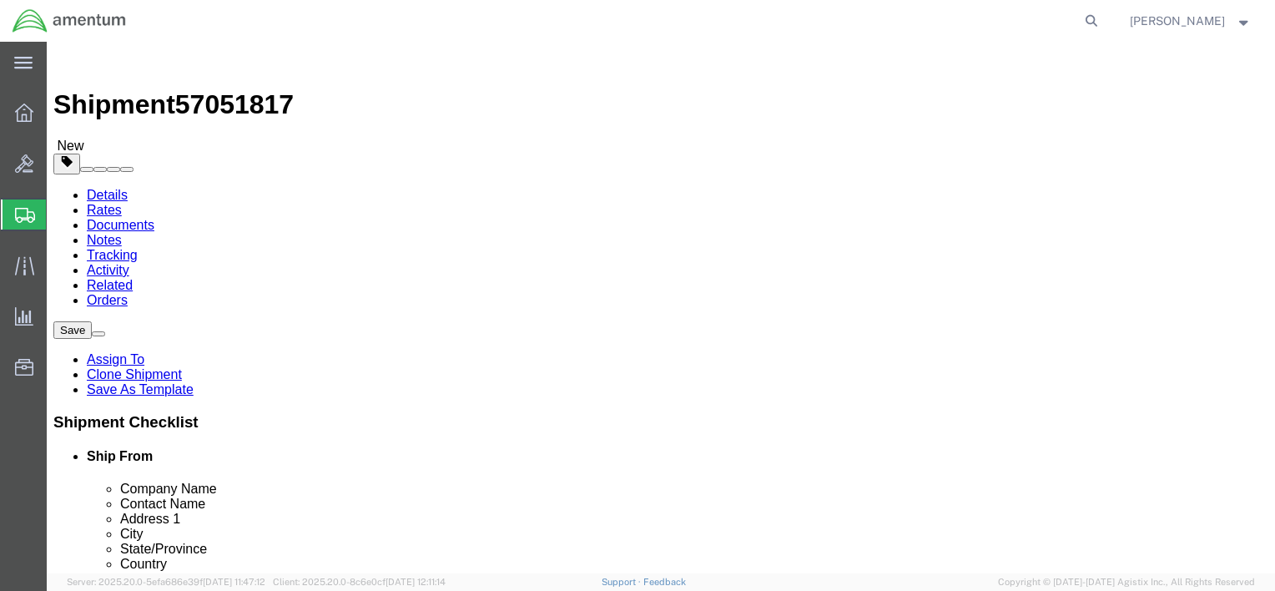
click icon
click button "Rate Shipment"
